Goal: Task Accomplishment & Management: Manage account settings

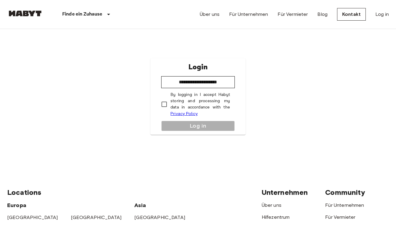
type input "**********"
click at [171, 123] on button "Log in" at bounding box center [197, 126] width 73 height 10
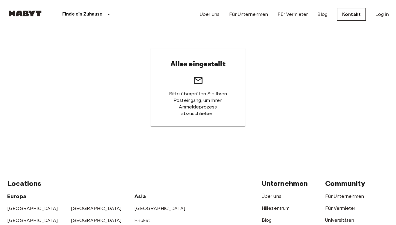
scroll to position [9, 0]
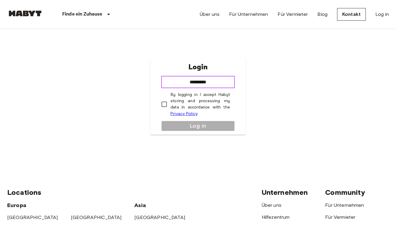
type input "**********"
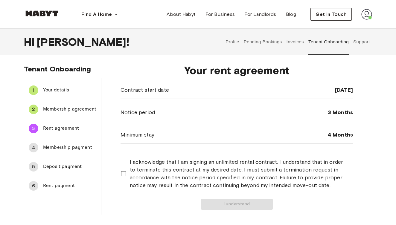
click at [61, 88] on span "Your details" at bounding box center [69, 90] width 53 height 7
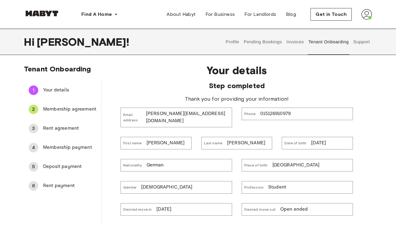
click at [367, 14] on img at bounding box center [366, 14] width 11 height 11
click at [344, 30] on span "Profile" at bounding box center [348, 27] width 15 height 7
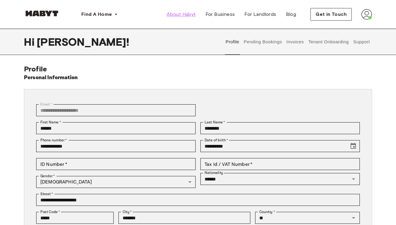
click at [190, 12] on span "About Habyt" at bounding box center [180, 14] width 29 height 7
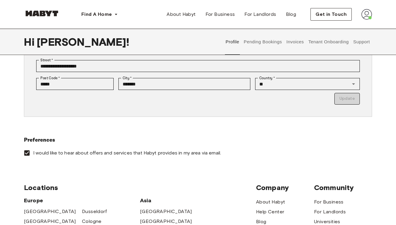
scroll to position [154, 0]
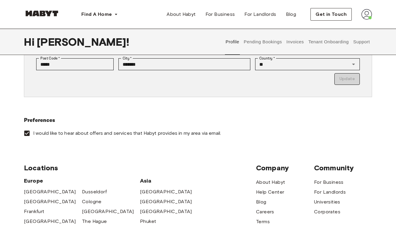
click at [351, 81] on p "Update" at bounding box center [197, 79] width 323 height 12
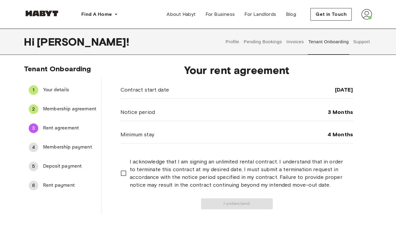
click at [51, 90] on span "Your details" at bounding box center [69, 90] width 53 height 7
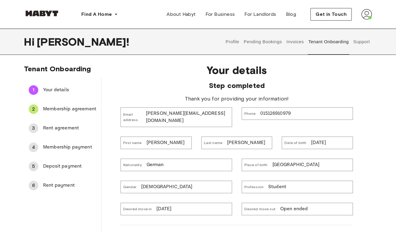
click at [59, 107] on span "Membership agreement" at bounding box center [69, 109] width 53 height 7
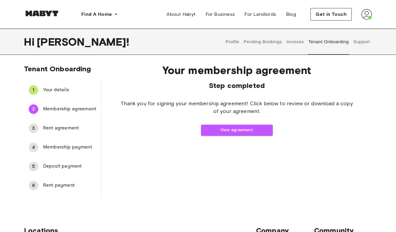
click at [54, 91] on span "Your details" at bounding box center [69, 90] width 53 height 7
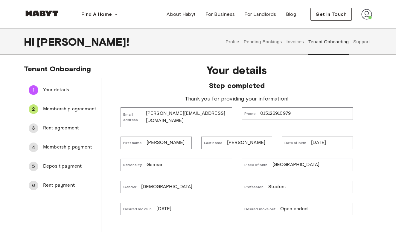
click at [53, 102] on li "2 Membership agreement" at bounding box center [62, 109] width 77 height 19
click at [53, 108] on span "Membership agreement" at bounding box center [69, 109] width 53 height 7
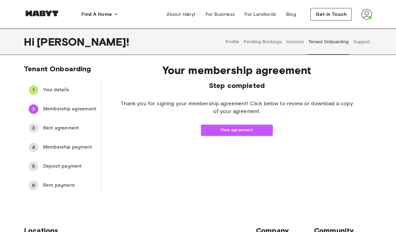
click at [59, 128] on span "Rent agreement" at bounding box center [69, 128] width 53 height 7
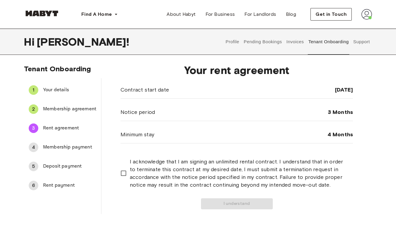
click at [59, 145] on span "Membership payment" at bounding box center [69, 147] width 53 height 7
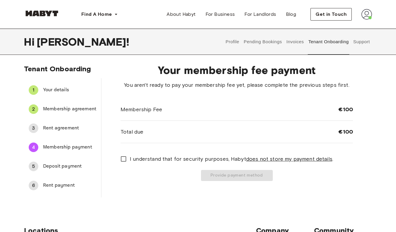
click at [57, 125] on span "Rent agreement" at bounding box center [69, 128] width 53 height 7
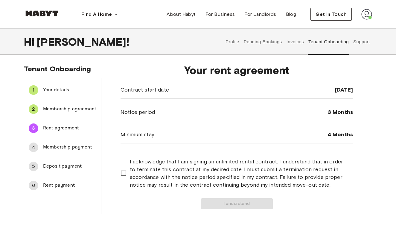
click at [59, 89] on span "Your details" at bounding box center [69, 90] width 53 height 7
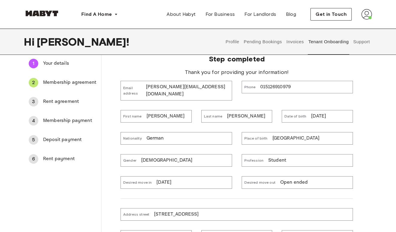
scroll to position [27, 0]
click at [67, 122] on span "Membership payment" at bounding box center [69, 120] width 53 height 7
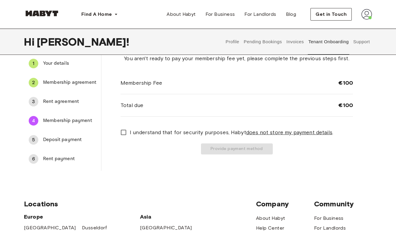
click at [64, 103] on span "Rent agreement" at bounding box center [69, 101] width 53 height 7
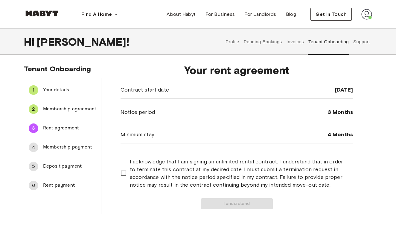
scroll to position [0, 0]
click at [62, 128] on span "Rent agreement" at bounding box center [69, 128] width 53 height 7
click at [63, 106] on div "2 Membership agreement" at bounding box center [62, 109] width 77 height 14
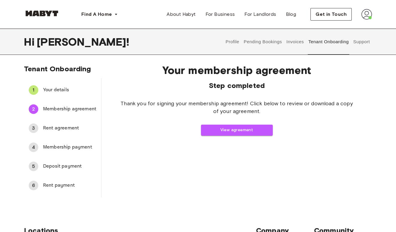
click at [65, 127] on span "Rent agreement" at bounding box center [69, 128] width 53 height 7
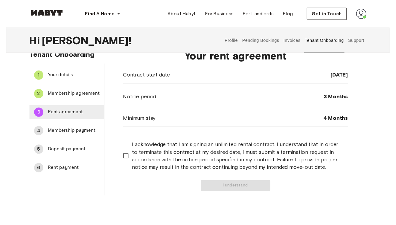
scroll to position [17, 0]
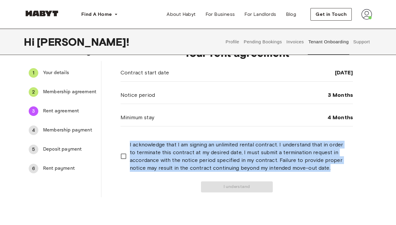
drag, startPoint x: 126, startPoint y: 143, endPoint x: 180, endPoint y: 177, distance: 63.2
click at [180, 177] on div "I acknowledge that I am signing an unlimited rental contract. I understand that…" at bounding box center [236, 167] width 232 height 52
copy span "I acknowledge that I am signing an unlimited rental contract. I understand that…"
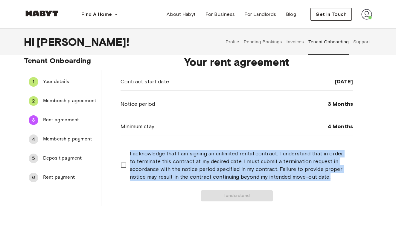
scroll to position [11, 0]
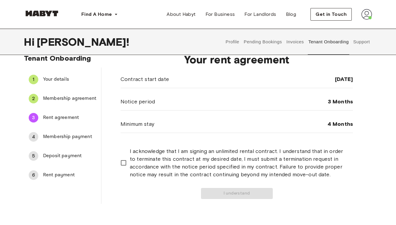
click at [58, 79] on span "Your details" at bounding box center [69, 79] width 53 height 7
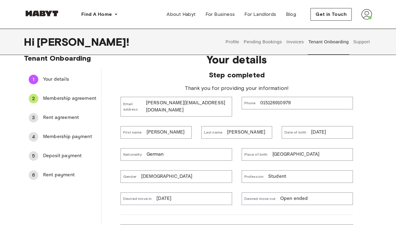
click at [73, 96] on span "Membership agreement" at bounding box center [69, 98] width 53 height 7
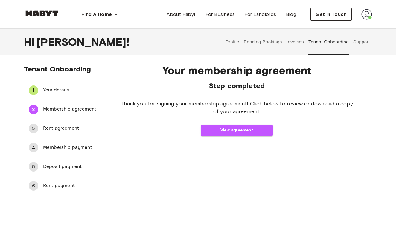
scroll to position [0, 0]
click at [225, 132] on button "View agreement" at bounding box center [237, 130] width 72 height 11
click at [124, 161] on div "Your membership agreement Step completed Thank you for signing your membership …" at bounding box center [236, 128] width 270 height 139
click at [72, 128] on span "Rent agreement" at bounding box center [69, 128] width 53 height 7
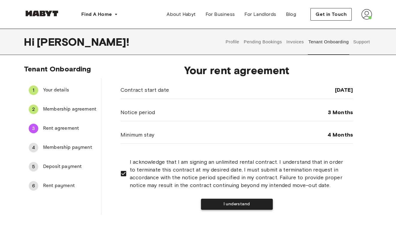
click at [236, 205] on button "I understand" at bounding box center [237, 204] width 72 height 11
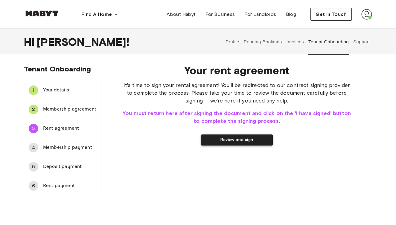
click at [240, 140] on button "Review and sign" at bounding box center [237, 139] width 72 height 11
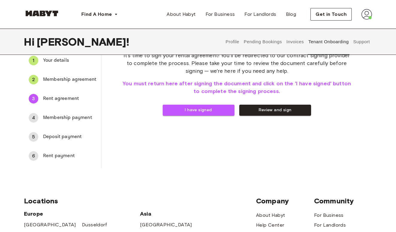
scroll to position [32, 0]
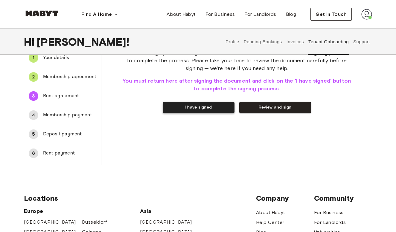
click at [200, 110] on button "I have signed" at bounding box center [199, 107] width 72 height 11
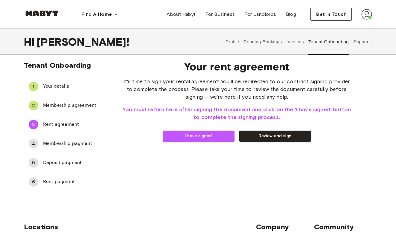
scroll to position [4, 0]
click at [71, 144] on span "Membership payment" at bounding box center [69, 143] width 53 height 7
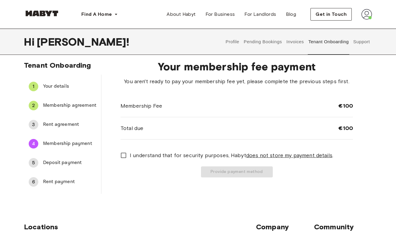
click at [70, 163] on span "Deposit payment" at bounding box center [69, 163] width 53 height 7
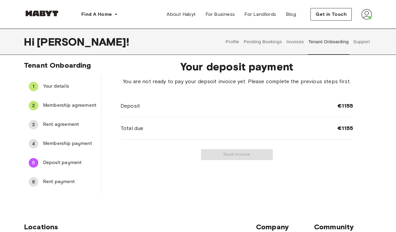
click at [63, 181] on span "Rent payment" at bounding box center [69, 182] width 53 height 7
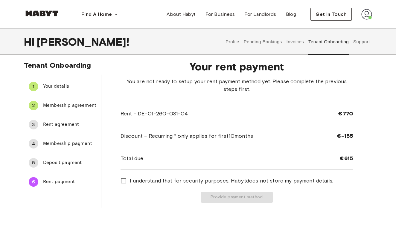
click at [68, 146] on span "Membership payment" at bounding box center [69, 143] width 53 height 7
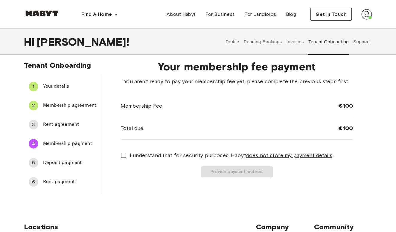
click at [67, 164] on span "Deposit payment" at bounding box center [69, 163] width 53 height 7
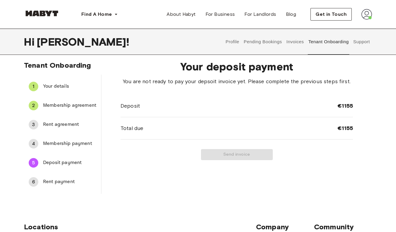
click at [69, 183] on span "Rent payment" at bounding box center [69, 182] width 53 height 7
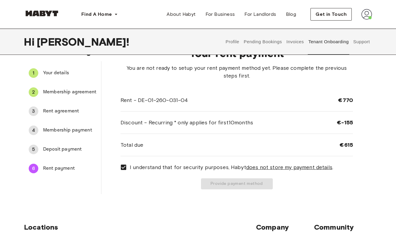
scroll to position [11, 0]
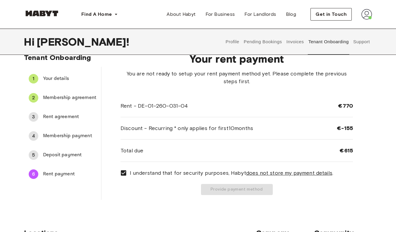
click at [71, 119] on span "Rent agreement" at bounding box center [69, 117] width 53 height 7
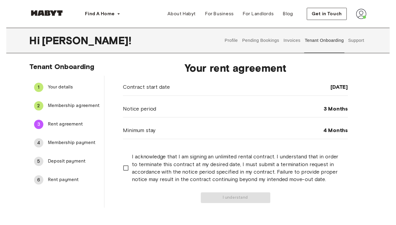
scroll to position [0, 0]
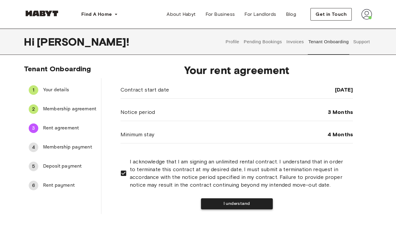
click at [220, 202] on button "I understand" at bounding box center [237, 204] width 72 height 11
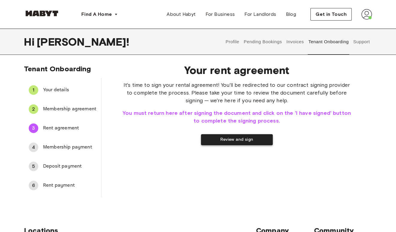
click at [233, 139] on button "Review and sign" at bounding box center [237, 139] width 72 height 11
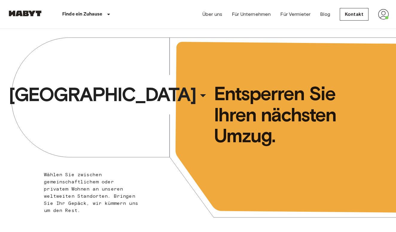
click at [385, 16] on img at bounding box center [383, 14] width 11 height 11
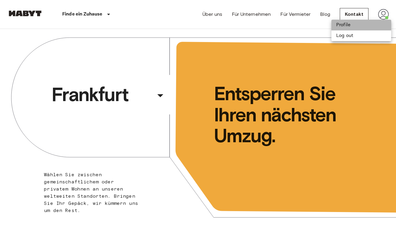
click at [357, 23] on li "Profile" at bounding box center [361, 25] width 60 height 11
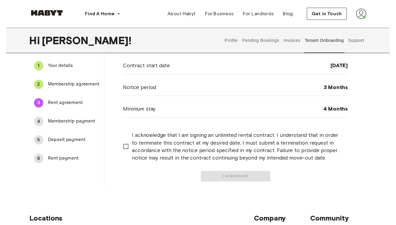
scroll to position [28, 0]
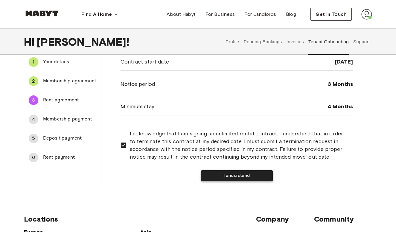
click at [212, 181] on button "I understand" at bounding box center [237, 176] width 72 height 11
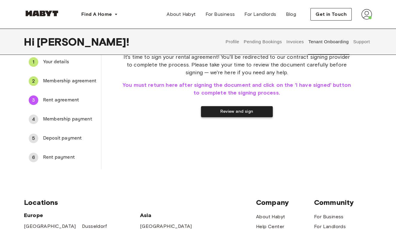
click at [236, 112] on button "Review and sign" at bounding box center [237, 111] width 72 height 11
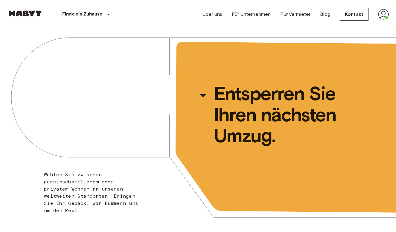
click at [381, 16] on img at bounding box center [383, 14] width 11 height 11
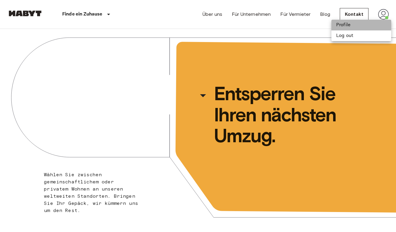
click at [354, 27] on li "Profile" at bounding box center [361, 25] width 60 height 11
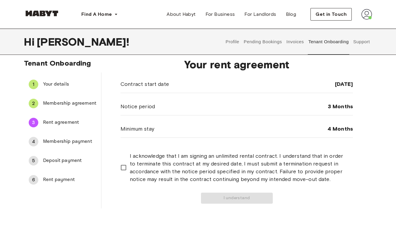
scroll to position [6, 0]
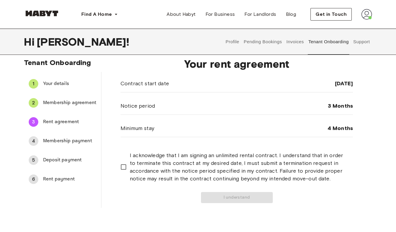
click at [81, 104] on span "Membership agreement" at bounding box center [69, 102] width 53 height 7
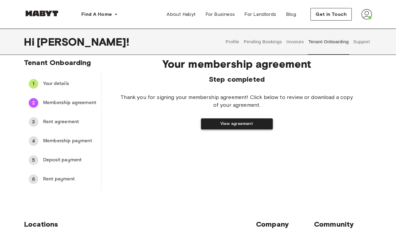
click at [231, 125] on button "View agreement" at bounding box center [237, 124] width 72 height 11
click at [366, 11] on img at bounding box center [366, 14] width 11 height 11
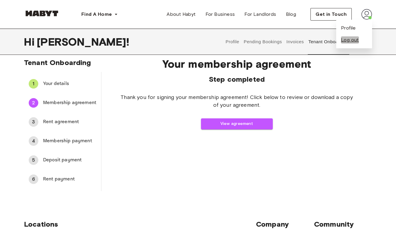
click at [353, 41] on span "Log out" at bounding box center [350, 39] width 18 height 7
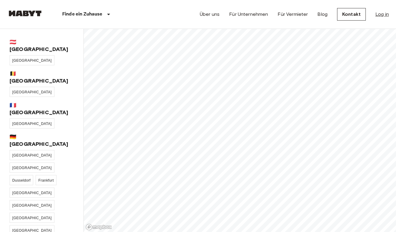
click at [383, 14] on link "Log in" at bounding box center [381, 14] width 13 height 7
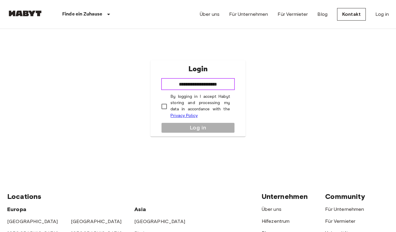
type input "**********"
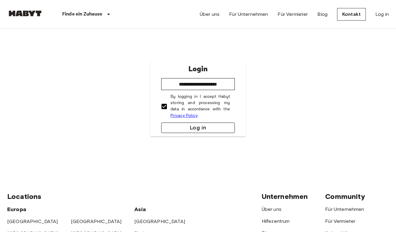
click at [170, 129] on button "Log in" at bounding box center [197, 128] width 73 height 10
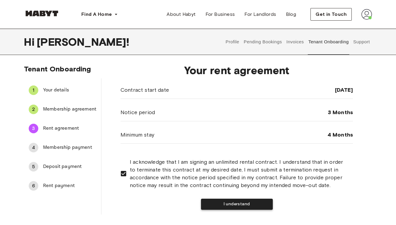
click at [228, 203] on button "I understand" at bounding box center [237, 204] width 72 height 11
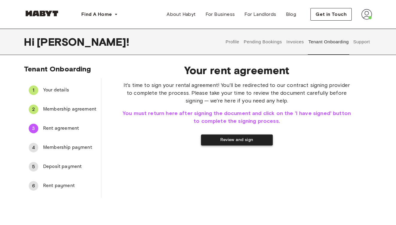
click at [241, 138] on button "Review and sign" at bounding box center [237, 139] width 72 height 11
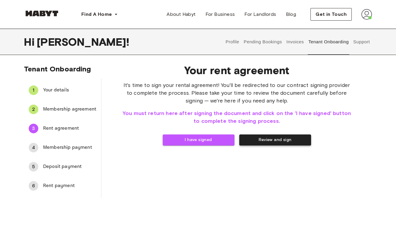
click at [246, 137] on button "Review and sign" at bounding box center [275, 139] width 72 height 11
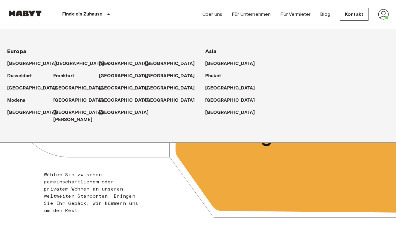
click at [61, 62] on p "[GEOGRAPHIC_DATA]" at bounding box center [79, 63] width 50 height 7
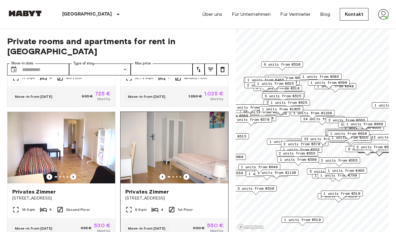
scroll to position [173, 0]
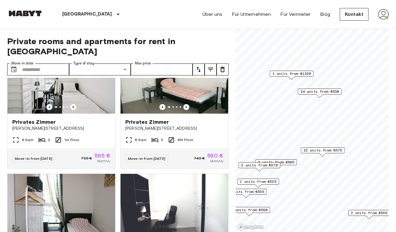
click at [326, 150] on span "22 units from €575" at bounding box center [322, 150] width 39 height 5
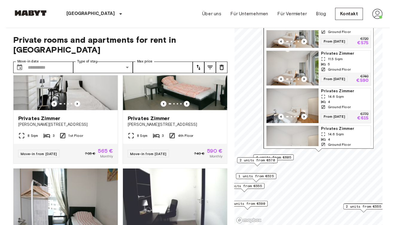
scroll to position [256, 0]
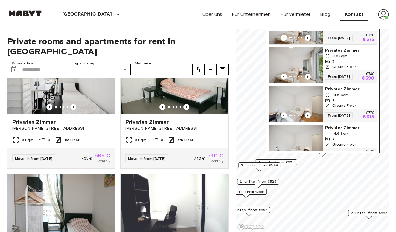
click at [361, 103] on div "4" at bounding box center [349, 100] width 49 height 5
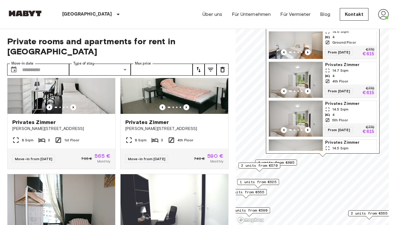
scroll to position [358, 0]
click at [355, 82] on div "4th Floor" at bounding box center [349, 81] width 49 height 5
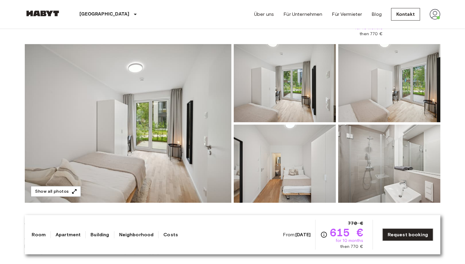
scroll to position [40, 0]
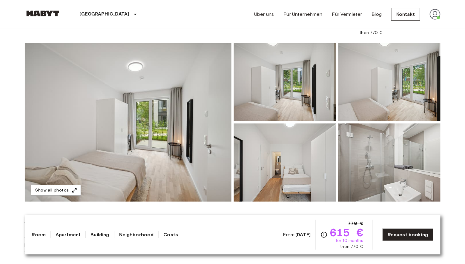
click at [186, 141] on img at bounding box center [128, 122] width 207 height 159
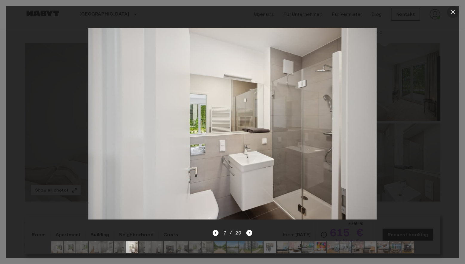
click at [395, 12] on icon "button" at bounding box center [453, 11] width 7 height 7
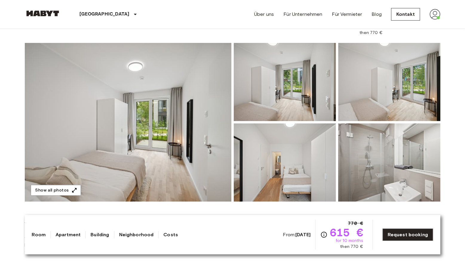
click at [272, 148] on img at bounding box center [285, 163] width 102 height 78
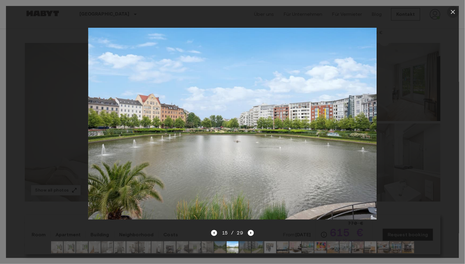
click at [395, 11] on icon "button" at bounding box center [453, 11] width 7 height 7
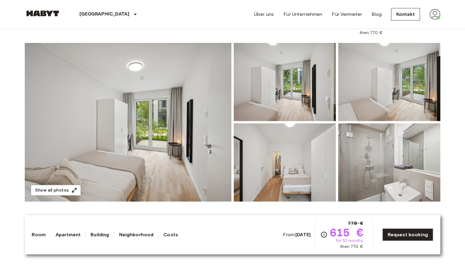
click at [395, 6] on header "[GEOGRAPHIC_DATA] [GEOGRAPHIC_DATA] [GEOGRAPHIC_DATA] [GEOGRAPHIC_DATA] [GEOGRA…" at bounding box center [232, 14] width 465 height 29
click at [395, 10] on header "[GEOGRAPHIC_DATA] [GEOGRAPHIC_DATA] [GEOGRAPHIC_DATA] [GEOGRAPHIC_DATA] [GEOGRA…" at bounding box center [232, 14] width 465 height 29
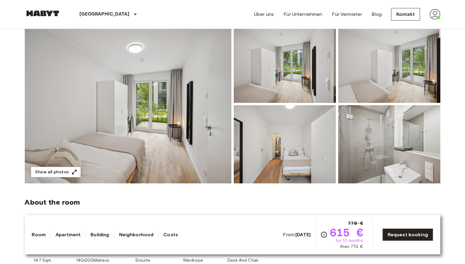
scroll to position [59, 0]
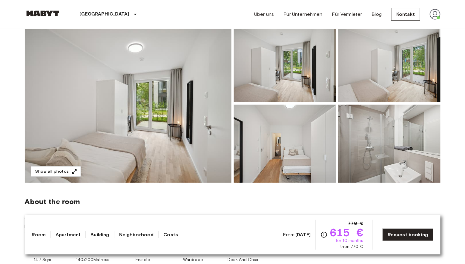
click at [134, 126] on img at bounding box center [128, 103] width 207 height 159
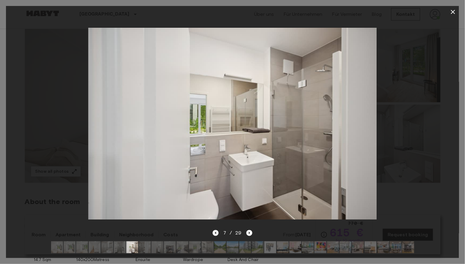
click at [216, 225] on icon "Previous image" at bounding box center [215, 233] width 1 height 2
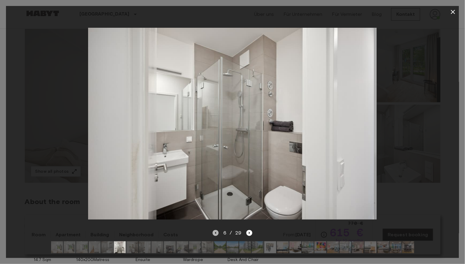
click at [216, 225] on icon "Previous image" at bounding box center [215, 233] width 1 height 2
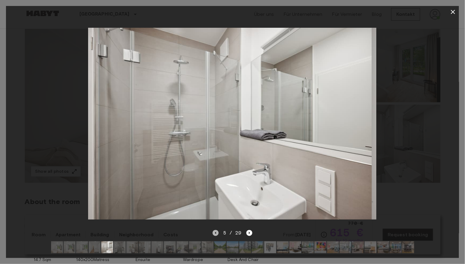
click at [216, 225] on icon "Previous image" at bounding box center [215, 233] width 1 height 2
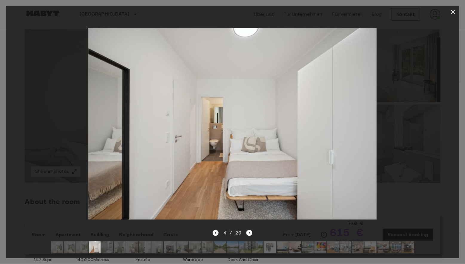
click at [217, 225] on icon "Previous image" at bounding box center [216, 233] width 6 height 6
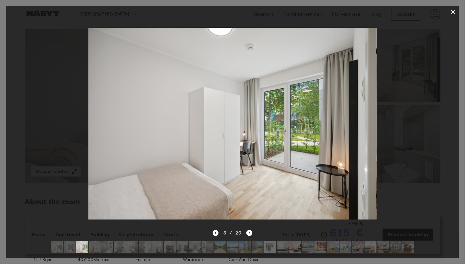
click at [217, 225] on icon "Previous image" at bounding box center [216, 233] width 6 height 6
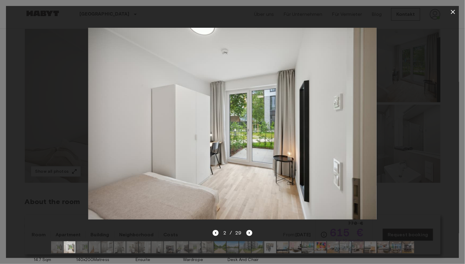
click at [268, 225] on img at bounding box center [270, 248] width 12 height 12
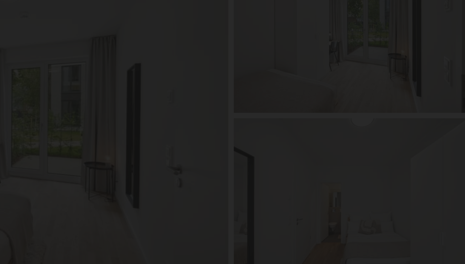
scroll to position [43, 0]
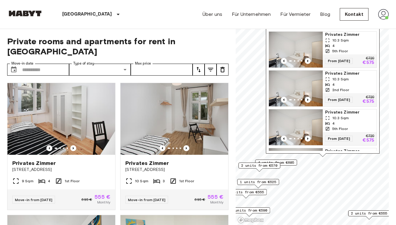
scroll to position [358, 0]
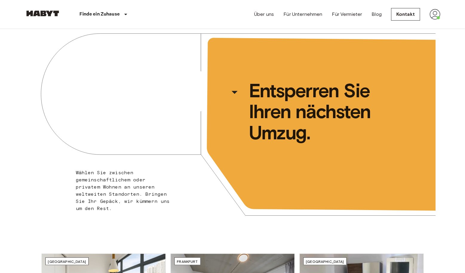
click at [437, 10] on img at bounding box center [435, 14] width 11 height 11
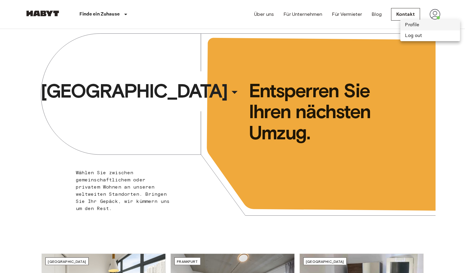
click at [415, 24] on li "Profile" at bounding box center [431, 25] width 60 height 11
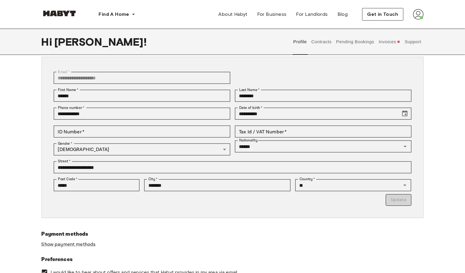
scroll to position [16, 0]
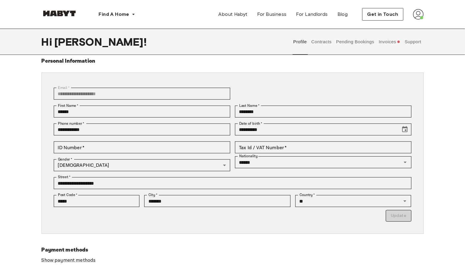
click at [319, 40] on button "Contracts" at bounding box center [322, 42] width 22 height 26
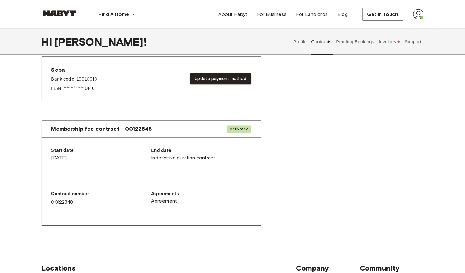
scroll to position [244, 0]
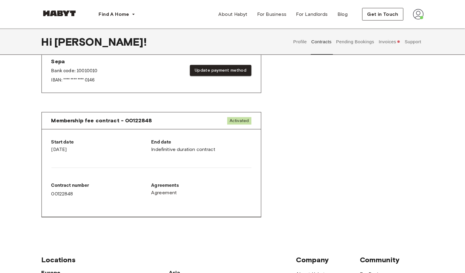
click at [353, 39] on button "Pending Bookings" at bounding box center [355, 42] width 40 height 26
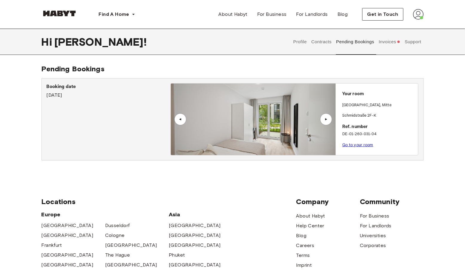
click at [379, 42] on button "Invoices" at bounding box center [389, 42] width 23 height 26
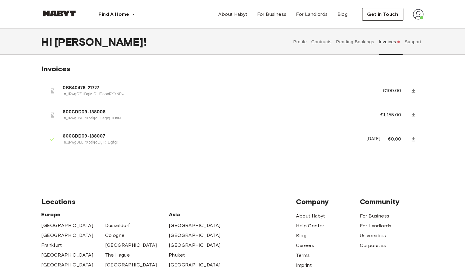
scroll to position [7, 0]
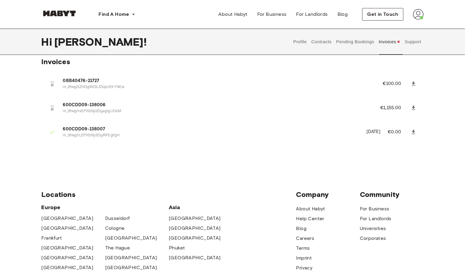
click at [411, 39] on button "Support" at bounding box center [413, 42] width 18 height 26
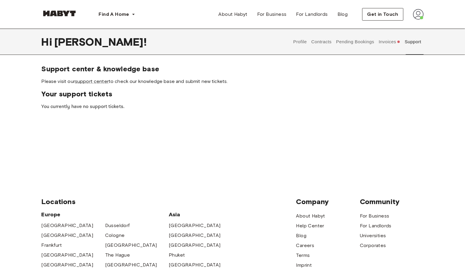
click at [356, 42] on button "Pending Bookings" at bounding box center [355, 42] width 40 height 26
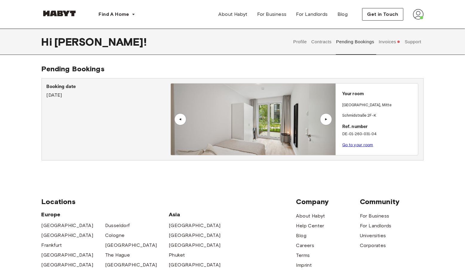
click at [387, 45] on button "Invoices" at bounding box center [389, 42] width 23 height 26
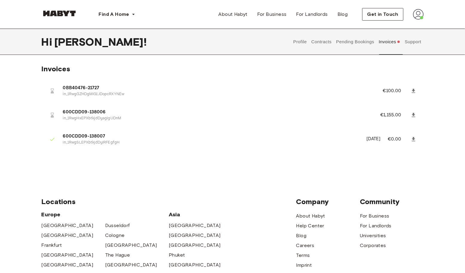
click at [294, 39] on button "Profile" at bounding box center [300, 42] width 15 height 26
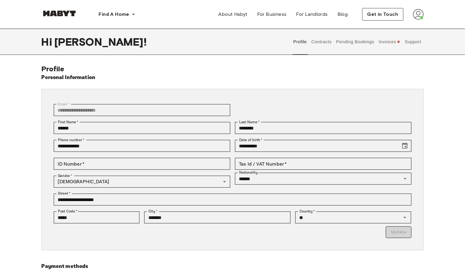
click at [323, 43] on button "Contracts" at bounding box center [322, 42] width 22 height 26
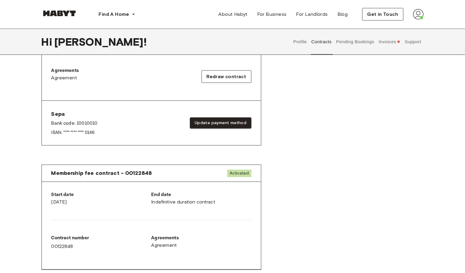
scroll to position [192, 0]
click at [229, 74] on span "Redraw contract" at bounding box center [227, 76] width 40 height 7
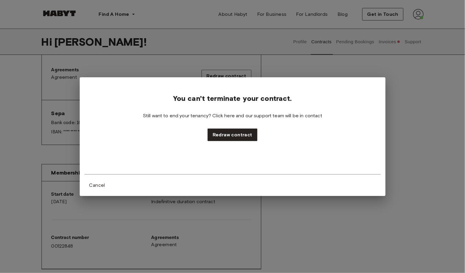
click at [236, 58] on div "You can't terminate your contract. Still want to end your tenancy? Click here a…" at bounding box center [232, 136] width 465 height 273
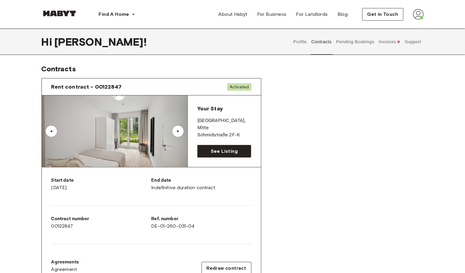
scroll to position [0, 0]
click at [364, 42] on button "Pending Bookings" at bounding box center [355, 42] width 40 height 26
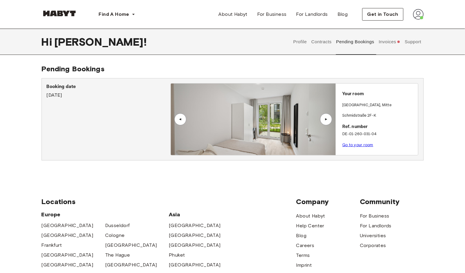
click at [407, 41] on button "Support" at bounding box center [413, 42] width 18 height 26
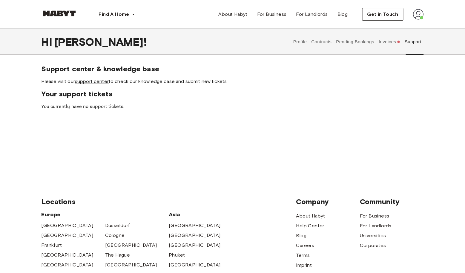
click at [387, 44] on button "Invoices" at bounding box center [389, 42] width 23 height 26
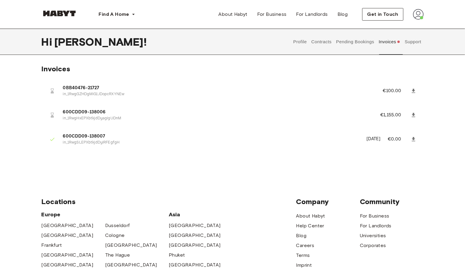
click at [407, 41] on button "Support" at bounding box center [413, 42] width 18 height 26
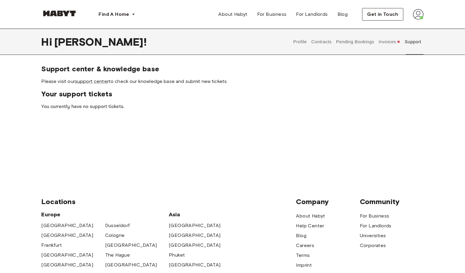
click at [415, 11] on img at bounding box center [418, 14] width 11 height 11
click at [404, 38] on span "Log out" at bounding box center [402, 39] width 18 height 7
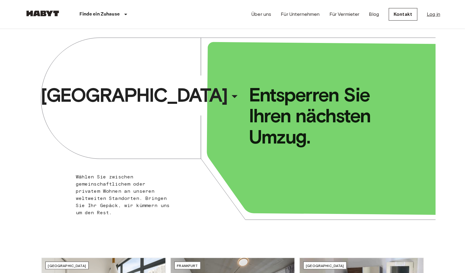
click at [435, 13] on link "Log in" at bounding box center [433, 14] width 13 height 7
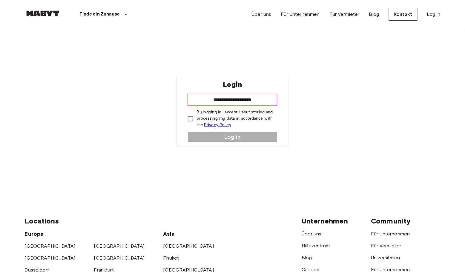
type input "**********"
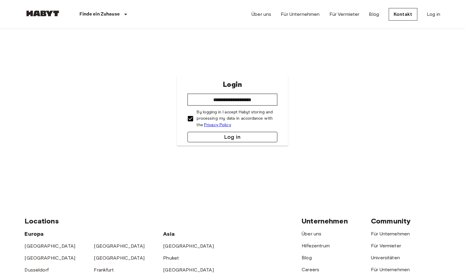
click at [209, 136] on button "Log in" at bounding box center [233, 137] width 90 height 10
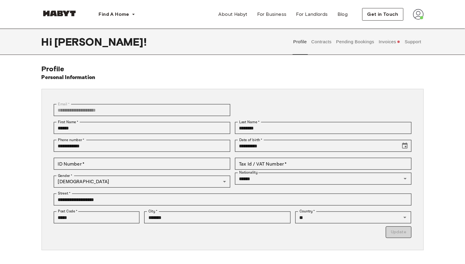
click at [326, 39] on button "Contracts" at bounding box center [322, 42] width 22 height 26
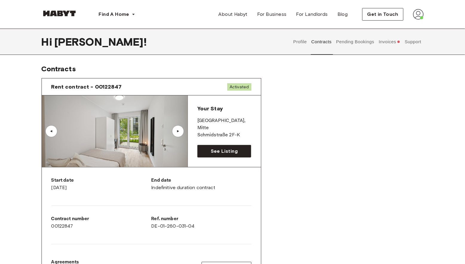
click at [96, 144] on img at bounding box center [115, 132] width 146 height 72
click at [346, 38] on button "Pending Bookings" at bounding box center [355, 42] width 40 height 26
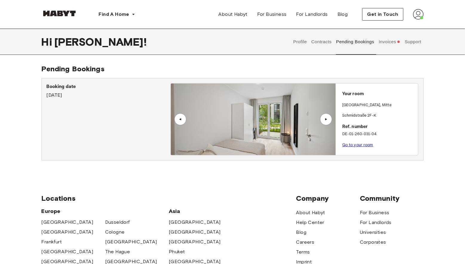
click at [272, 133] on img at bounding box center [253, 120] width 165 height 72
click at [325, 118] on div "▲" at bounding box center [326, 120] width 6 height 4
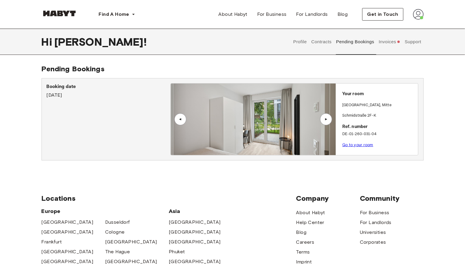
click at [283, 109] on img at bounding box center [256, 120] width 165 height 72
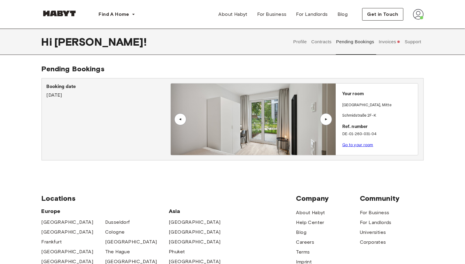
click at [320, 39] on button "Contracts" at bounding box center [322, 42] width 22 height 26
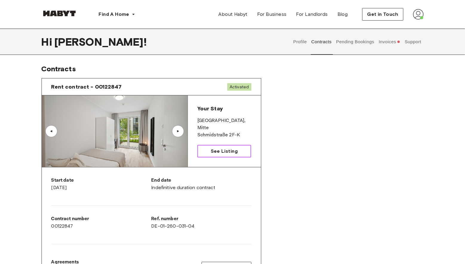
click at [215, 149] on span "See Listing" at bounding box center [224, 151] width 27 height 7
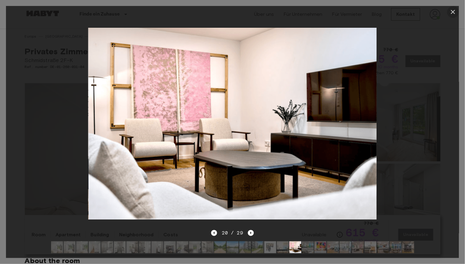
click at [451, 13] on icon "button" at bounding box center [453, 11] width 7 height 7
click at [453, 10] on header "Finde ein Zuhause [GEOGRAPHIC_DATA] [GEOGRAPHIC_DATA] [GEOGRAPHIC_DATA] [GEOGRA…" at bounding box center [232, 14] width 465 height 29
